Goal: Check status: Check status

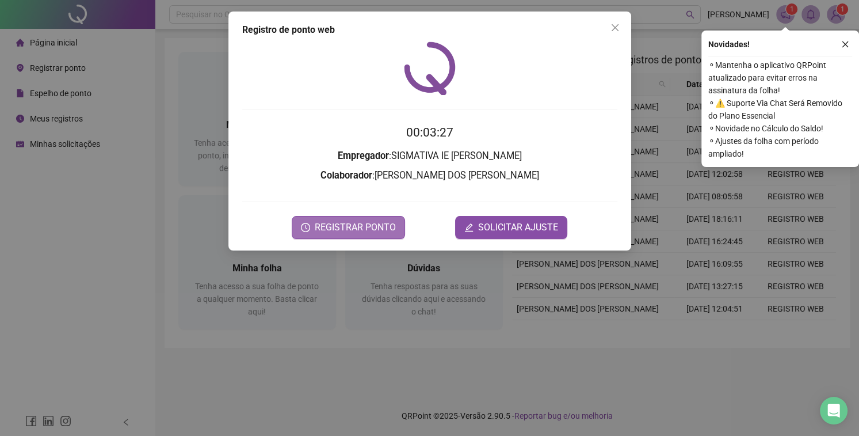
click at [361, 228] on span "REGISTRAR PONTO" at bounding box center [355, 227] width 81 height 14
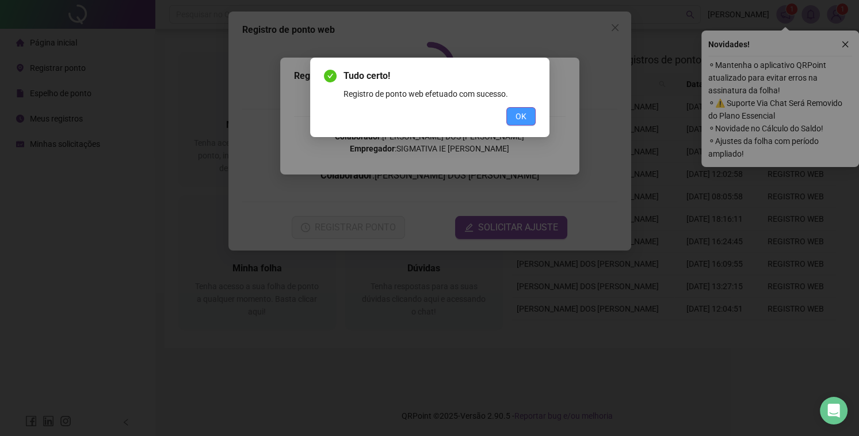
click at [519, 119] on span "OK" at bounding box center [521, 116] width 11 height 13
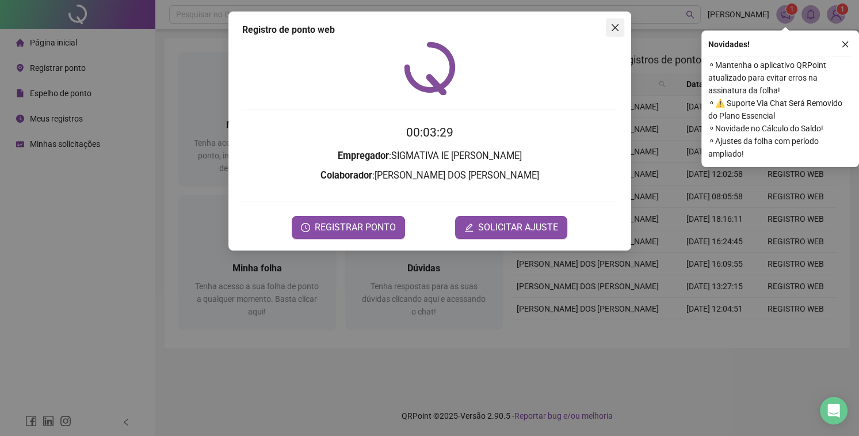
click at [613, 27] on icon "close" at bounding box center [615, 27] width 9 height 9
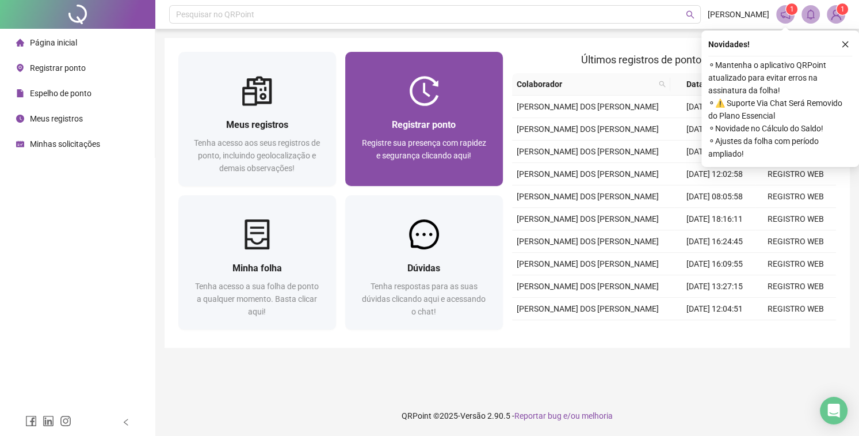
click at [453, 130] on span "Registrar ponto" at bounding box center [424, 124] width 64 height 11
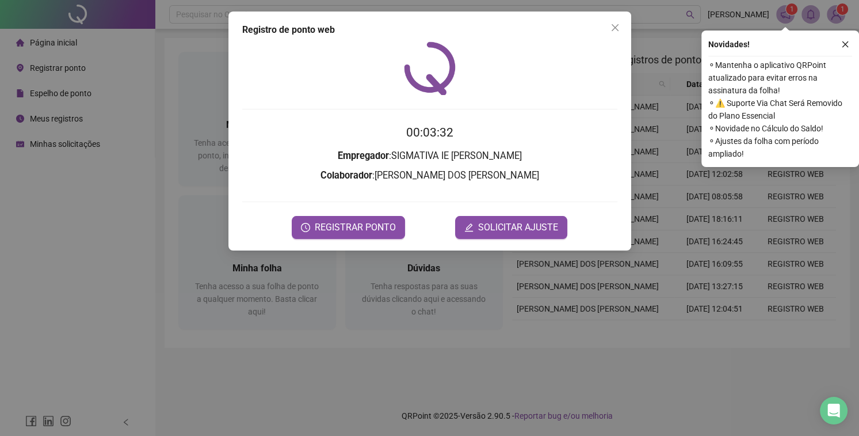
click at [618, 24] on span "Close" at bounding box center [615, 27] width 18 height 9
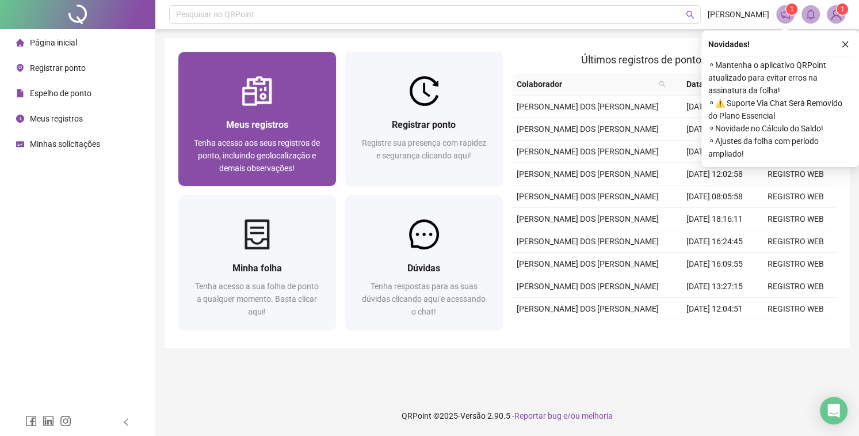
click at [230, 116] on div "Meus registros Tenha acesso aos seus registros de ponto, incluindo geolocalizaç…" at bounding box center [257, 146] width 158 height 80
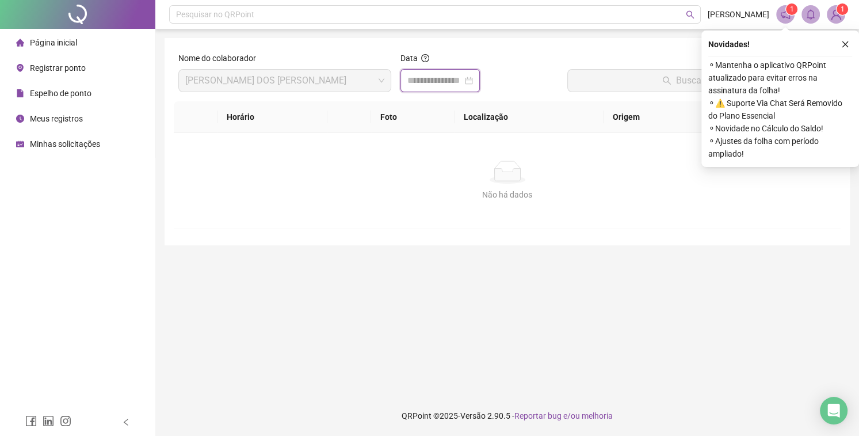
click at [451, 82] on input at bounding box center [434, 81] width 55 height 14
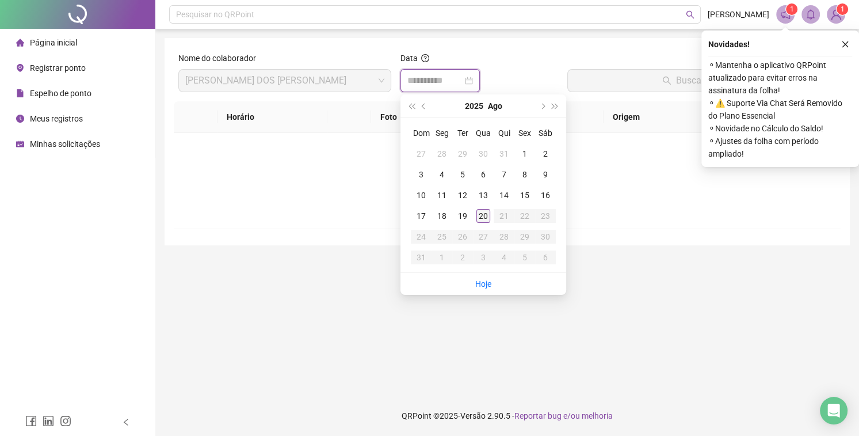
type input "**********"
click at [460, 218] on div "19" at bounding box center [463, 216] width 14 height 14
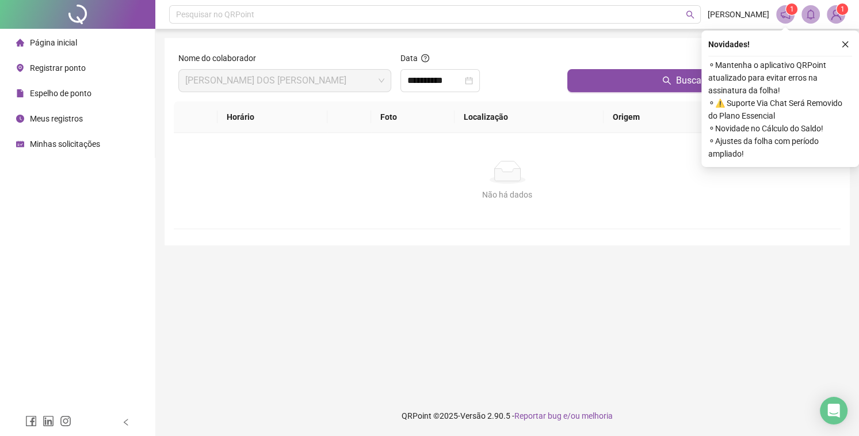
click at [596, 93] on div "Buscar registros" at bounding box center [702, 76] width 278 height 49
click at [596, 87] on button "Buscar registros" at bounding box center [701, 80] width 269 height 23
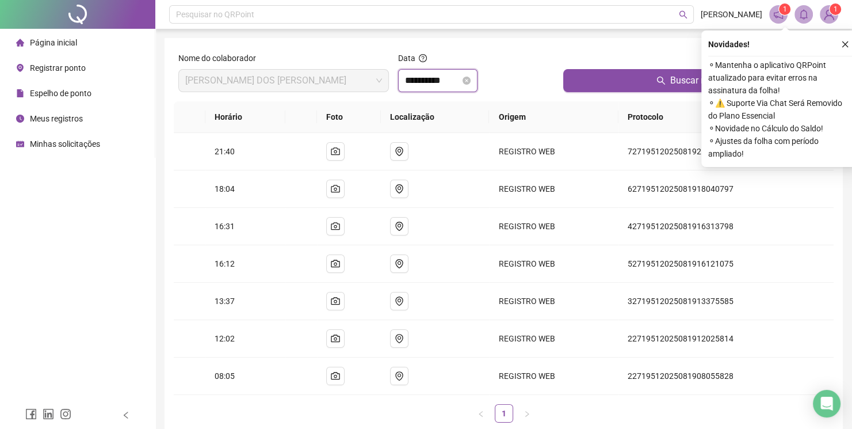
click at [447, 83] on input "**********" at bounding box center [432, 81] width 55 height 14
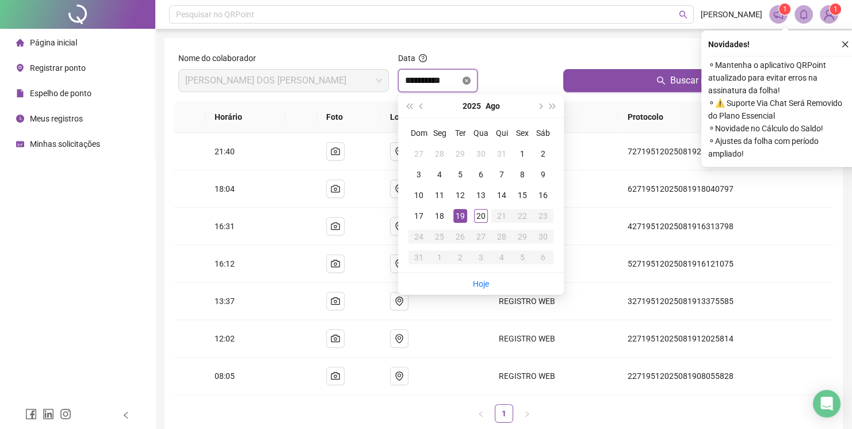
click at [471, 82] on icon "close-circle" at bounding box center [467, 81] width 8 height 8
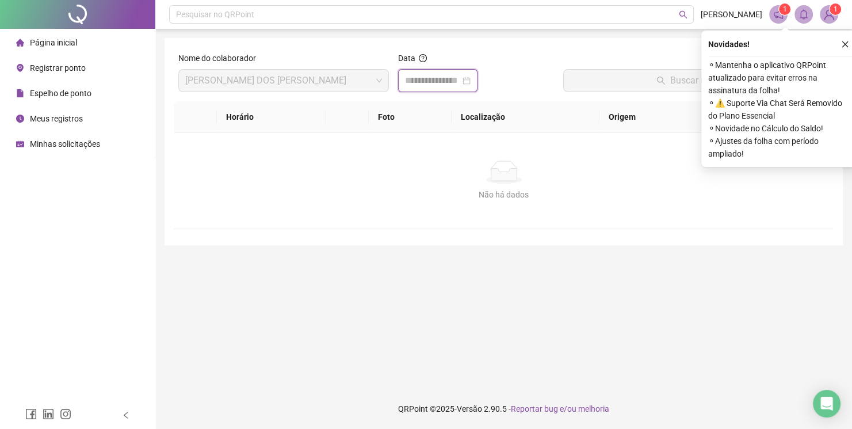
click at [435, 85] on input at bounding box center [432, 81] width 55 height 14
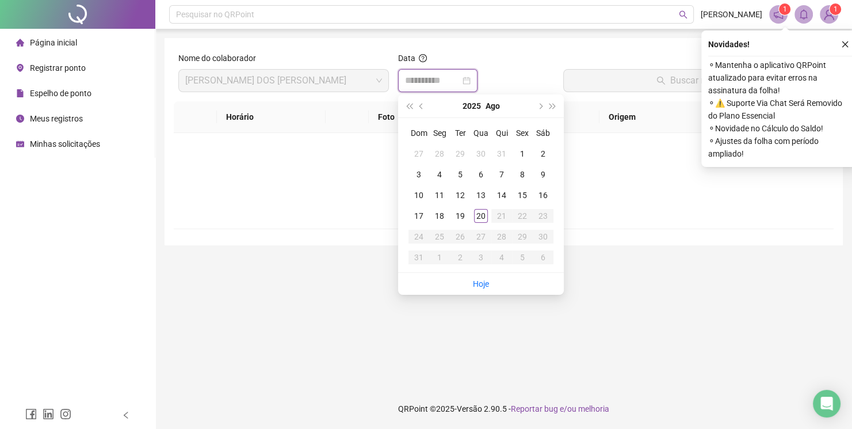
type input "**********"
click at [481, 213] on div "20" at bounding box center [481, 216] width 14 height 14
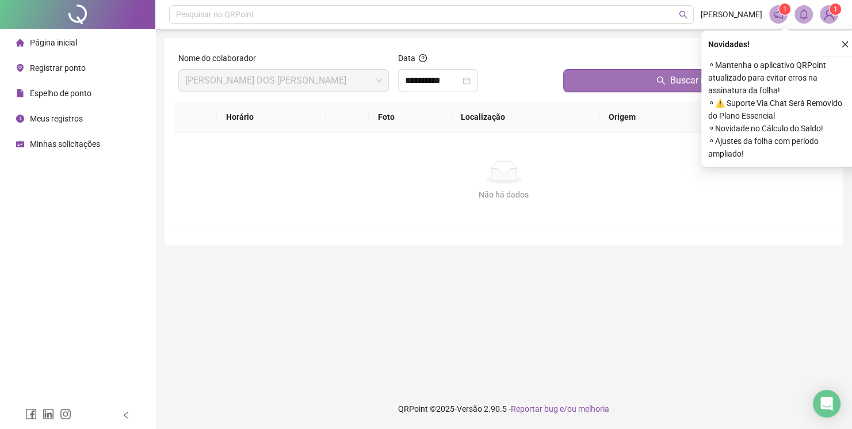
drag, startPoint x: 589, startPoint y: 96, endPoint x: 593, endPoint y: 87, distance: 9.0
click at [593, 90] on div "Buscar registros" at bounding box center [696, 76] width 275 height 49
click at [593, 85] on button "Buscar registros" at bounding box center [696, 80] width 266 height 23
